Goal: Information Seeking & Learning: Learn about a topic

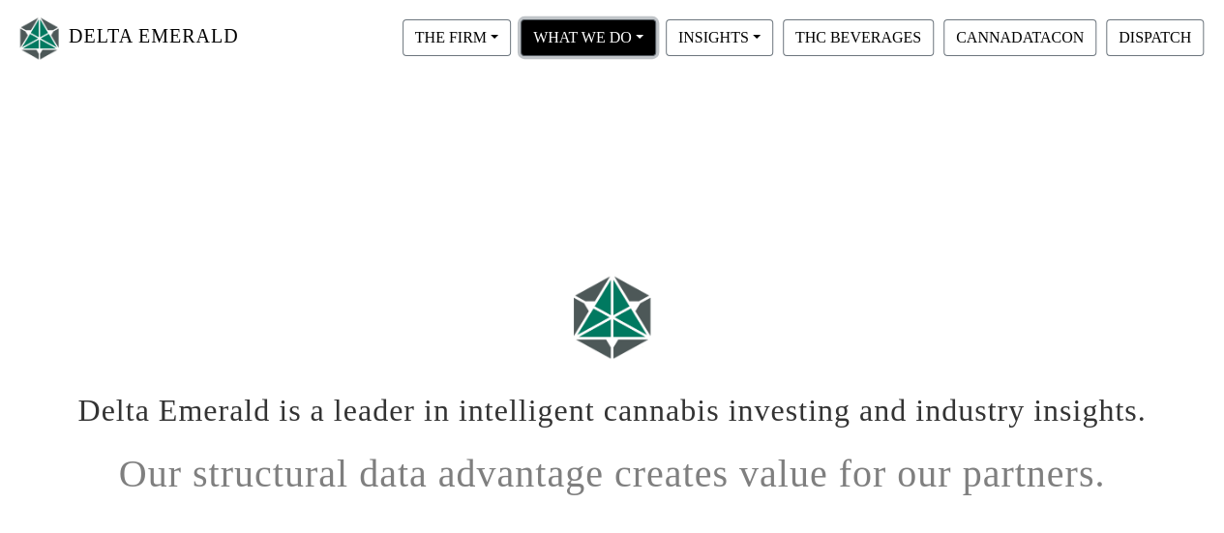
click at [614, 29] on button "WHAT WE DO" at bounding box center [588, 37] width 135 height 37
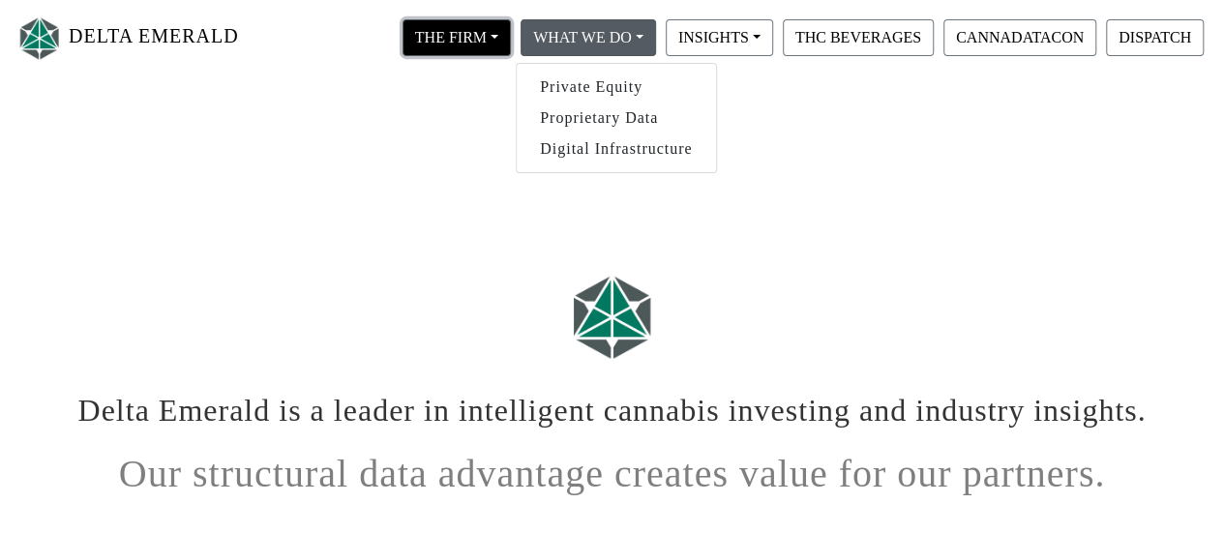
click at [446, 24] on button "THE FIRM" at bounding box center [457, 37] width 108 height 37
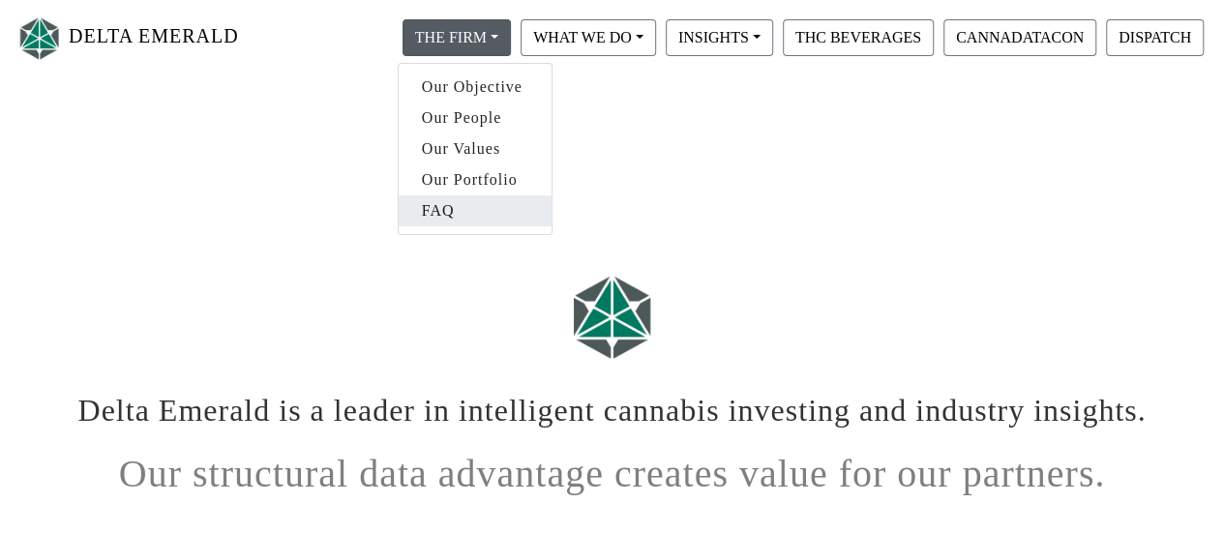
click at [462, 208] on link "FAQ" at bounding box center [475, 210] width 153 height 31
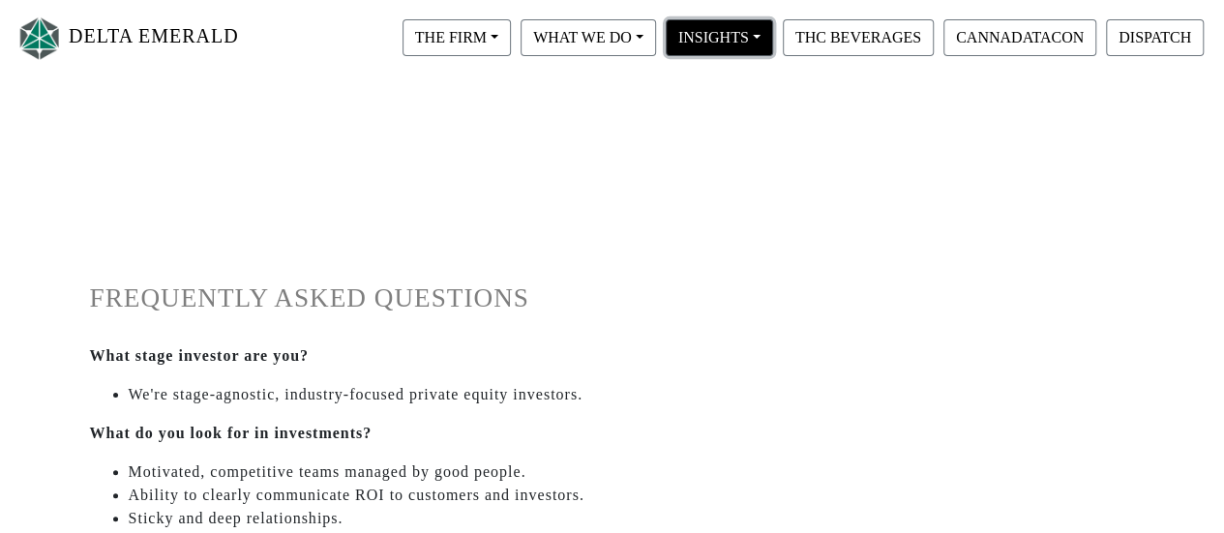
click at [716, 45] on button "INSIGHTS" at bounding box center [719, 37] width 107 height 37
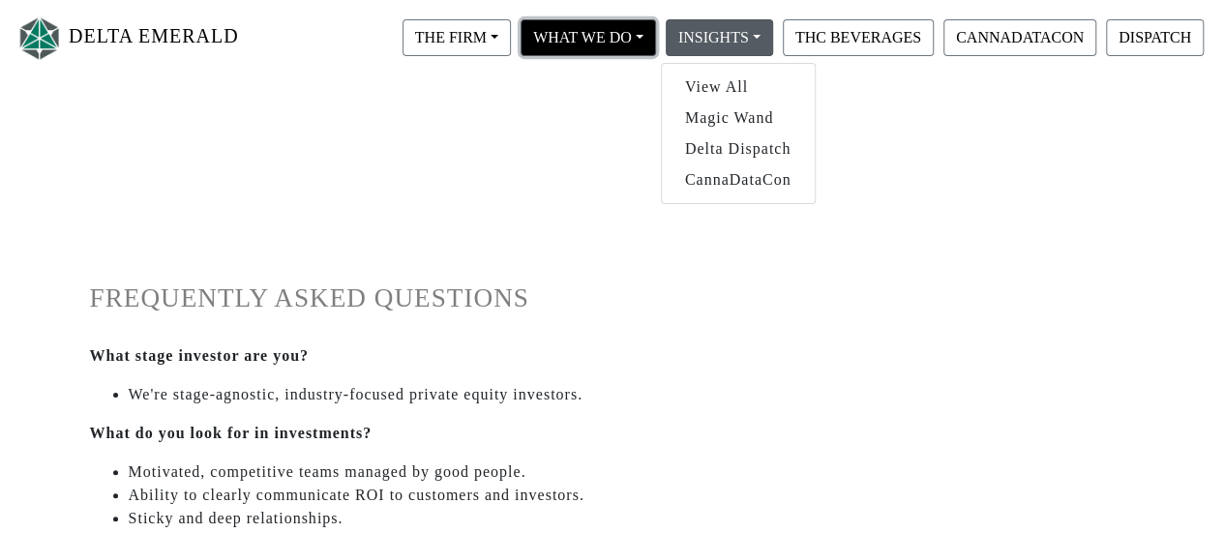
click at [567, 38] on button "WHAT WE DO" at bounding box center [588, 37] width 135 height 37
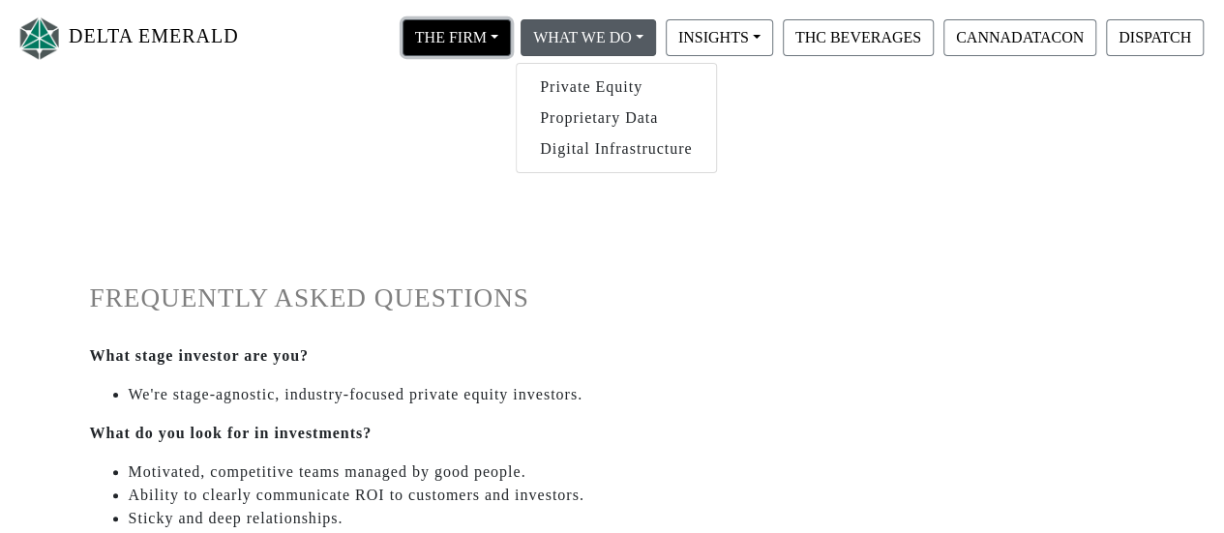
click at [470, 33] on button "THE FIRM" at bounding box center [457, 37] width 108 height 37
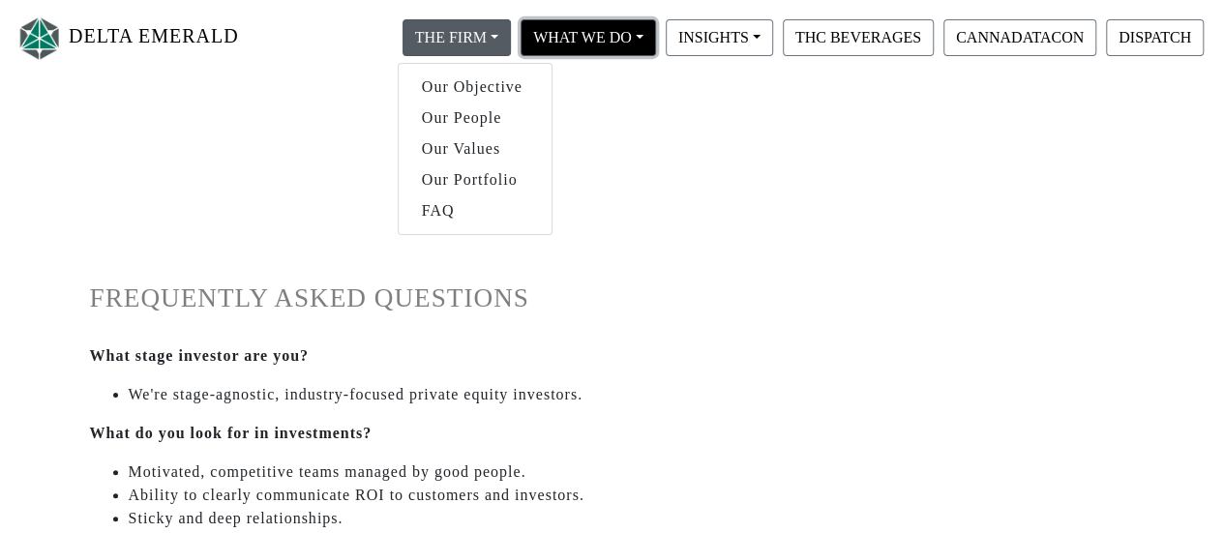
click at [557, 32] on button "WHAT WE DO" at bounding box center [588, 37] width 135 height 37
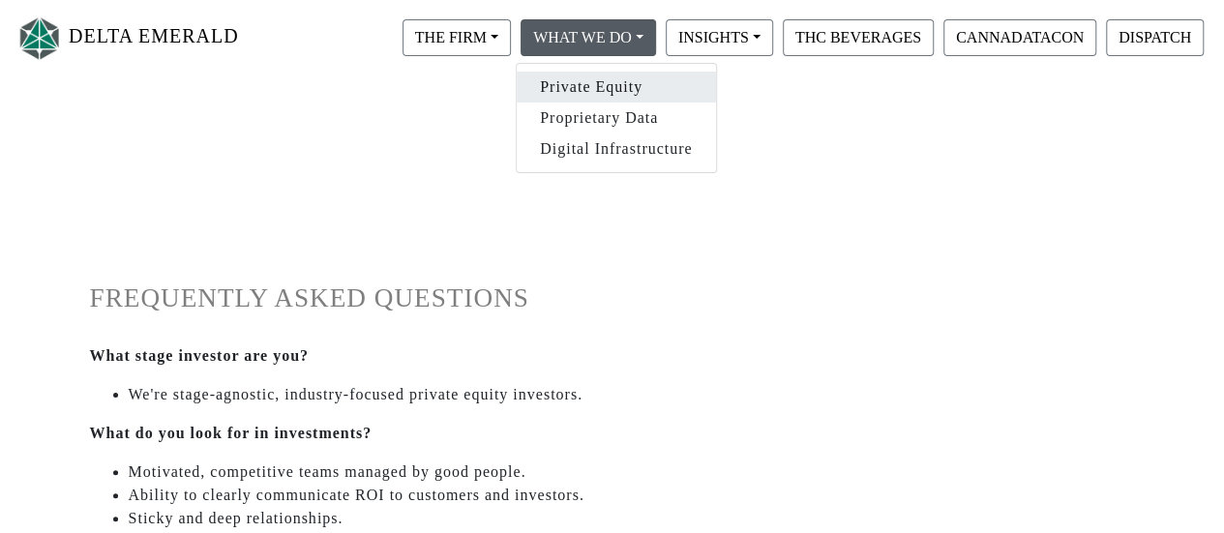
click at [591, 99] on link "Private Equity" at bounding box center [616, 87] width 199 height 31
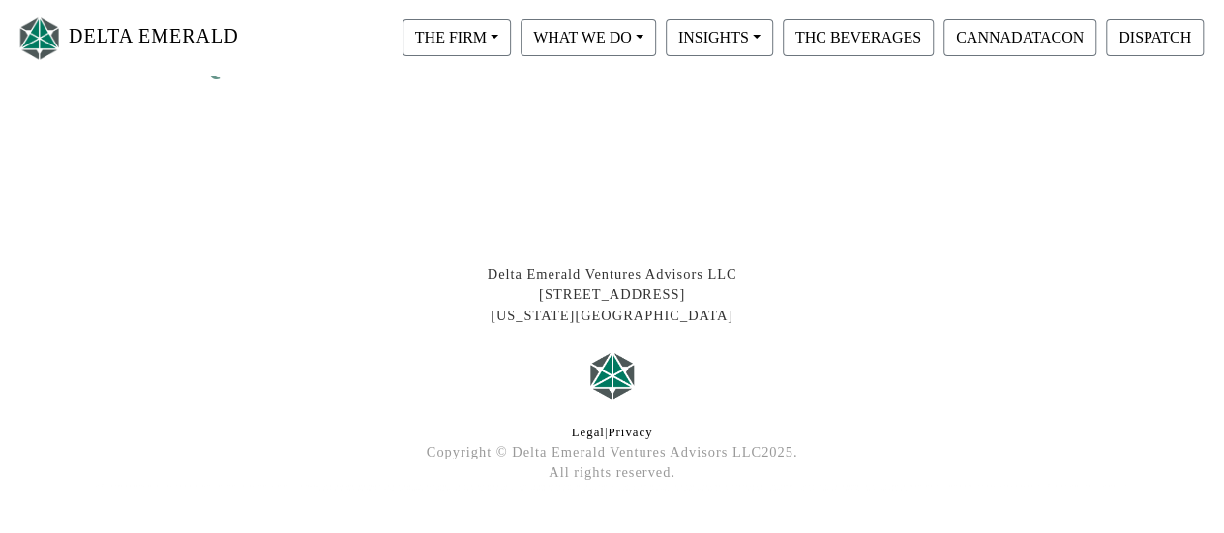
scroll to position [742, 0]
